Goal: Task Accomplishment & Management: Use online tool/utility

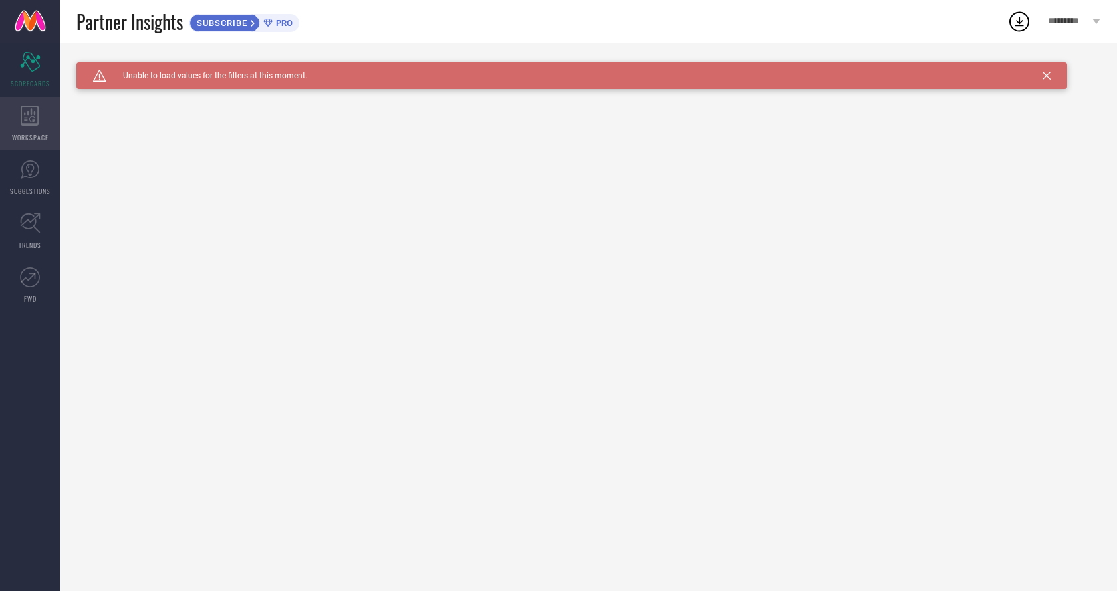
click at [31, 124] on icon at bounding box center [30, 116] width 18 height 20
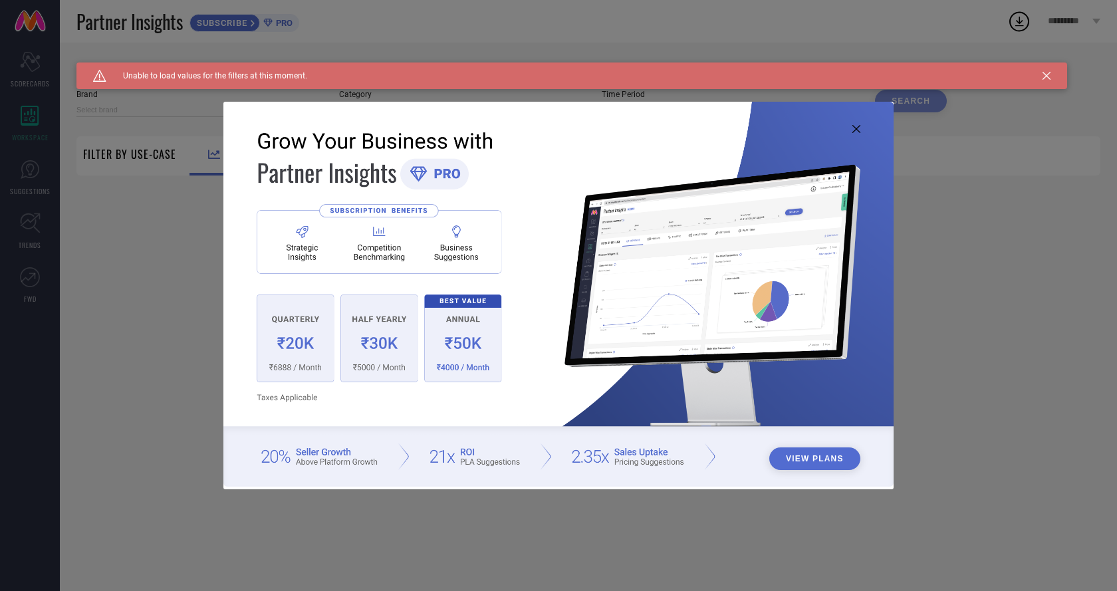
type input "1 STOP FASHION"
type input "All"
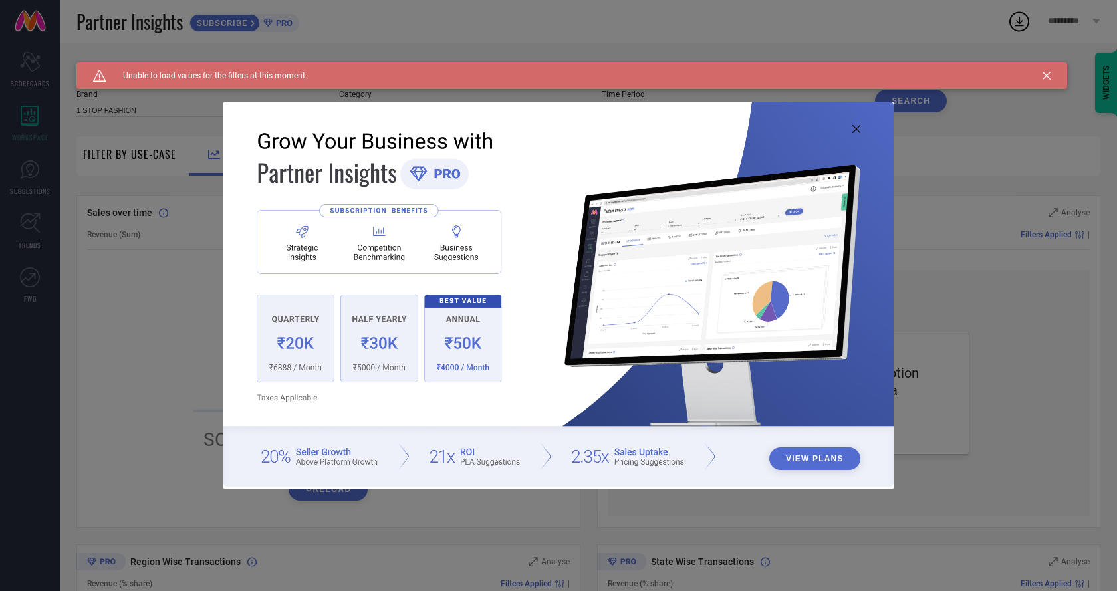
click at [862, 129] on img at bounding box center [558, 295] width 670 height 386
click at [857, 134] on img at bounding box center [558, 295] width 670 height 386
click at [854, 130] on icon at bounding box center [856, 129] width 8 height 8
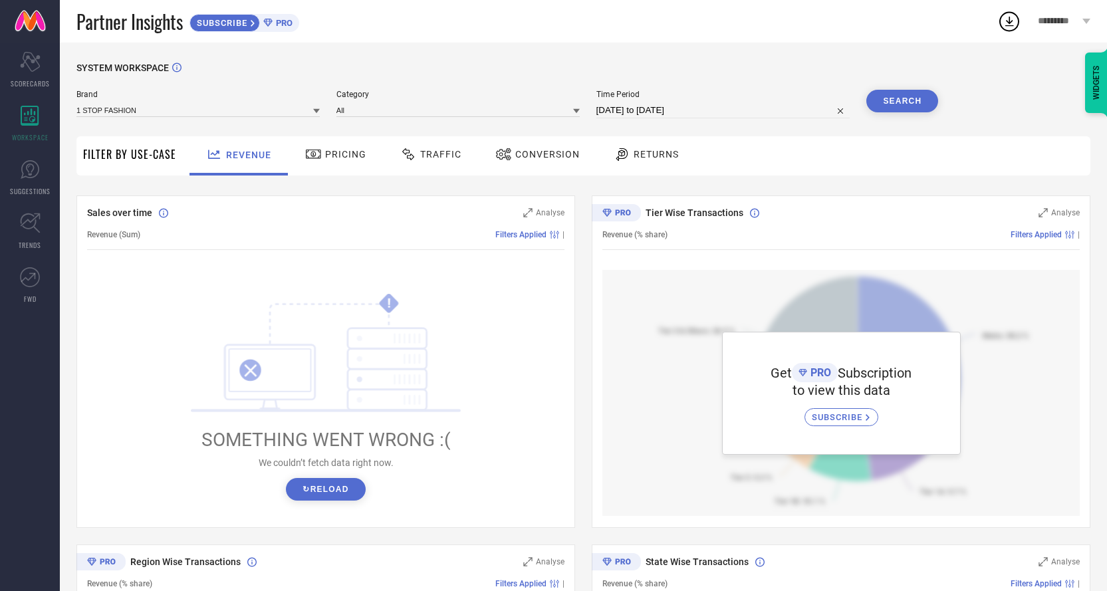
click at [315, 156] on icon at bounding box center [313, 154] width 17 height 16
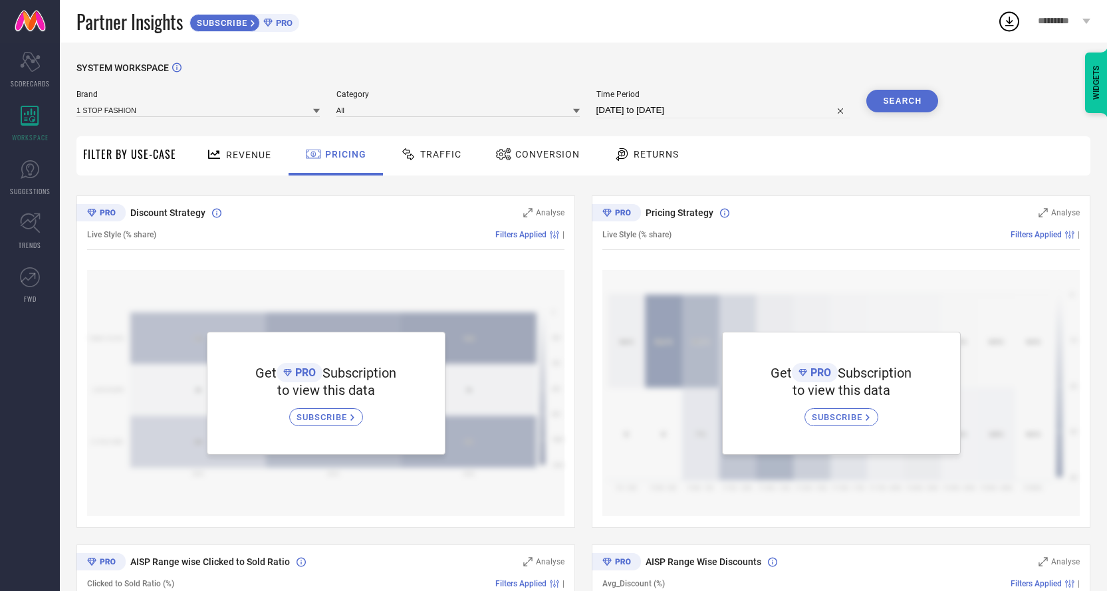
click at [438, 156] on span "Traffic" at bounding box center [440, 154] width 41 height 11
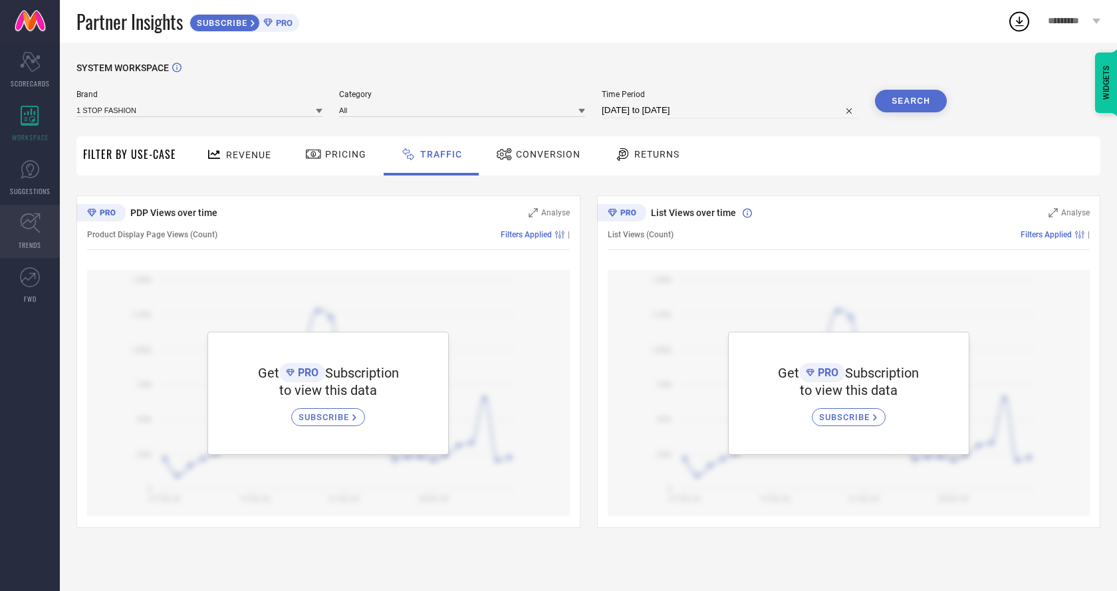
click at [37, 227] on icon at bounding box center [30, 223] width 21 height 21
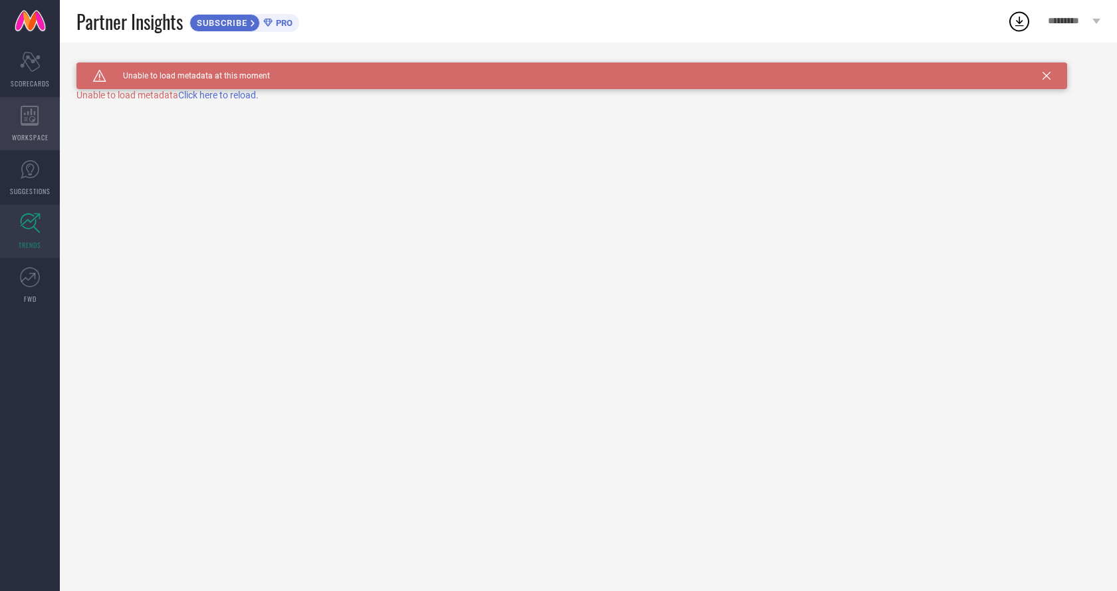
click at [34, 150] on div "WORKSPACE" at bounding box center [30, 123] width 60 height 53
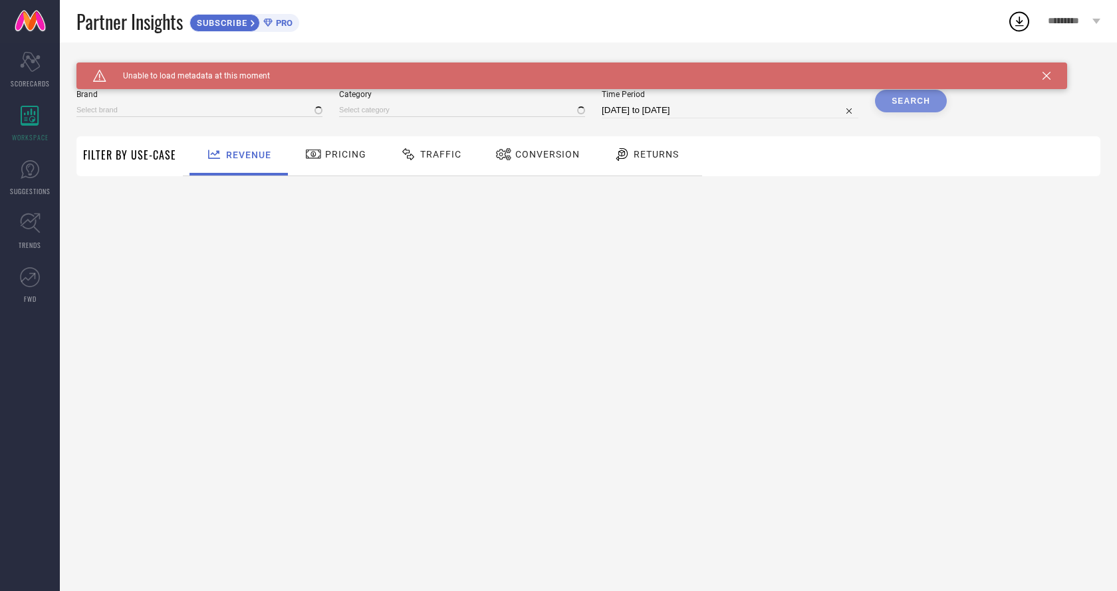
type input "1 STOP FASHION"
type input "All"
